Goal: Go to known website: Go to known website

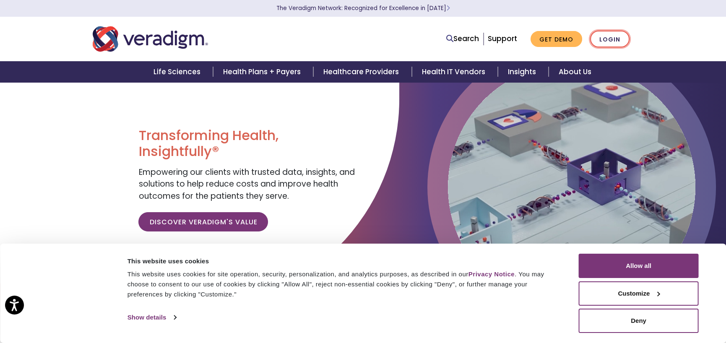
click at [610, 38] on link "Login" at bounding box center [609, 39] width 39 height 17
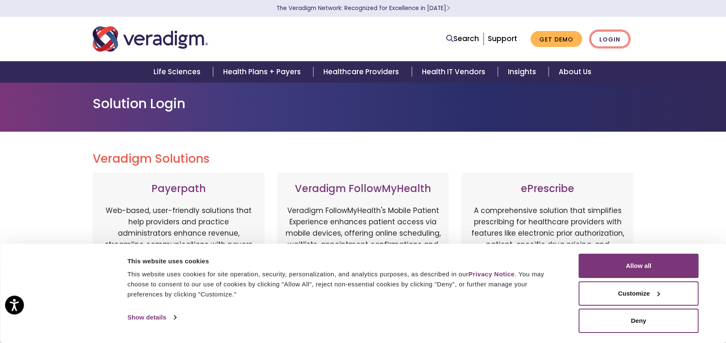
click at [610, 41] on link "Login" at bounding box center [609, 39] width 39 height 17
click at [638, 324] on button "Deny" at bounding box center [638, 321] width 120 height 24
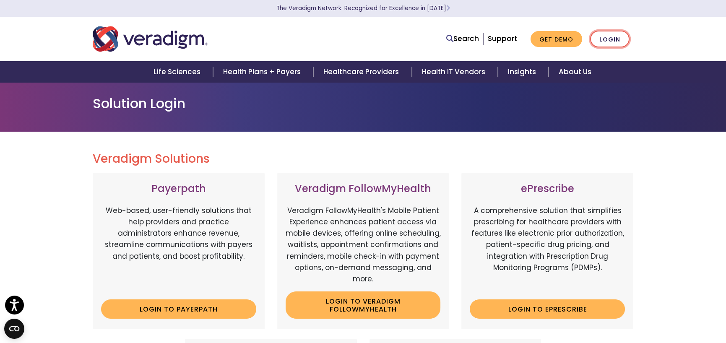
click at [612, 32] on link "Login" at bounding box center [609, 39] width 39 height 17
